Goal: Use online tool/utility: Utilize a website feature to perform a specific function

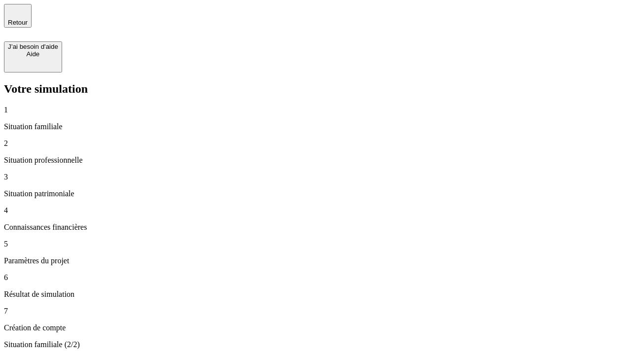
type input "30 000"
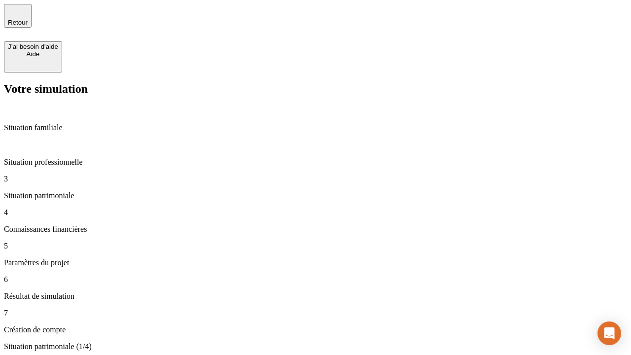
type input "1 000"
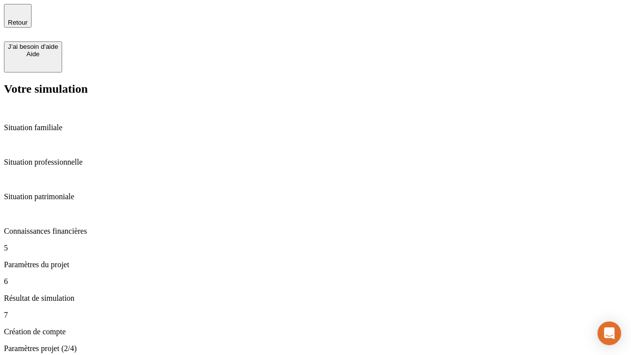
type input "65"
type input "5 000"
type input "640"
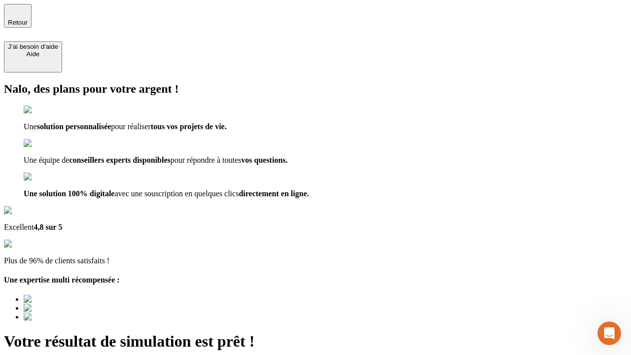
scroll to position [2, 0]
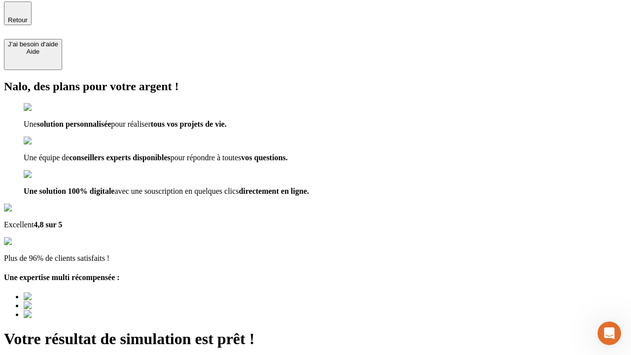
type input "abc"
click at [28, 19] on span "Retour" at bounding box center [18, 19] width 20 height 7
